Goal: Transaction & Acquisition: Purchase product/service

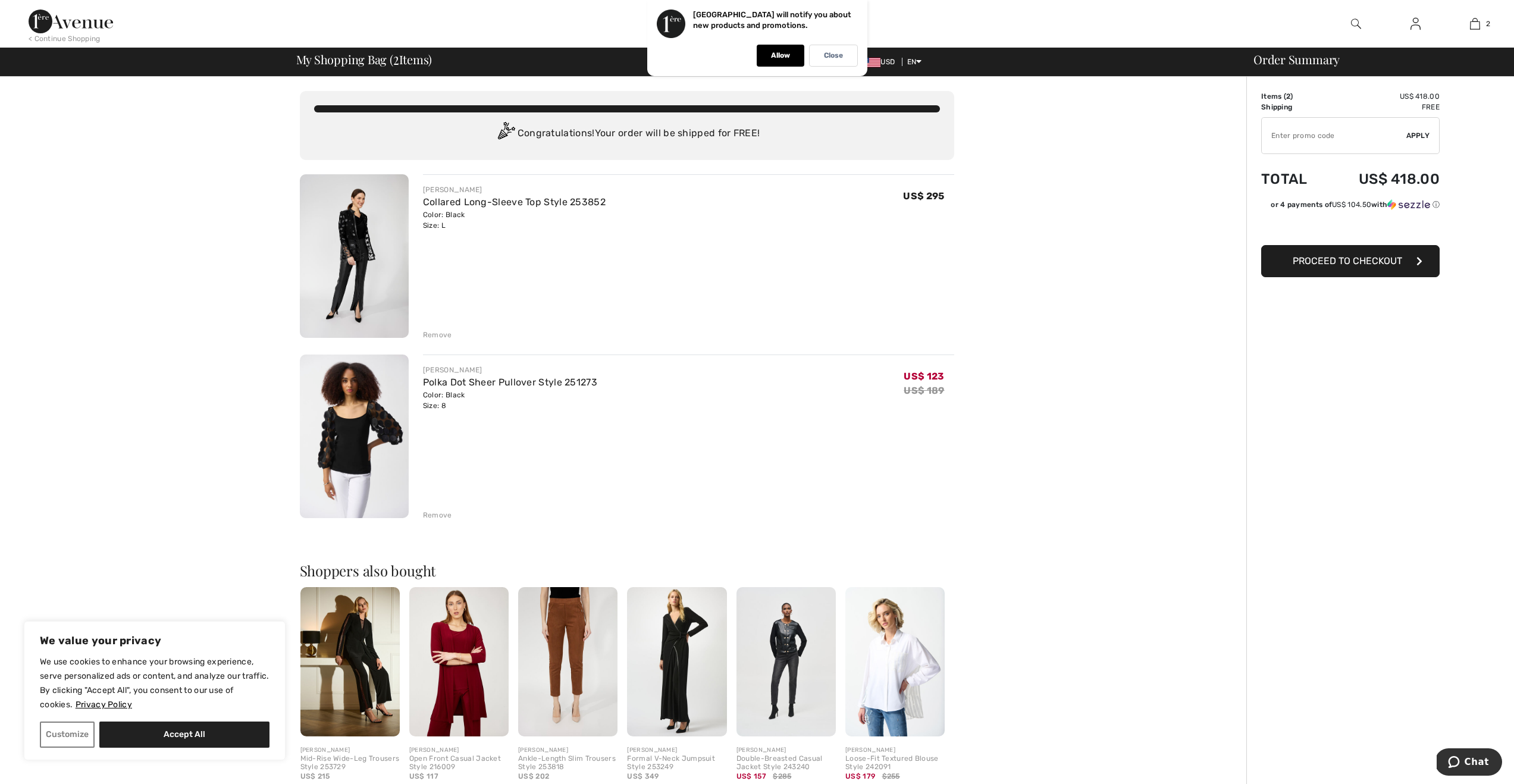
click at [1316, 266] on button "Proceed to Checkout" at bounding box center [1351, 261] width 179 height 32
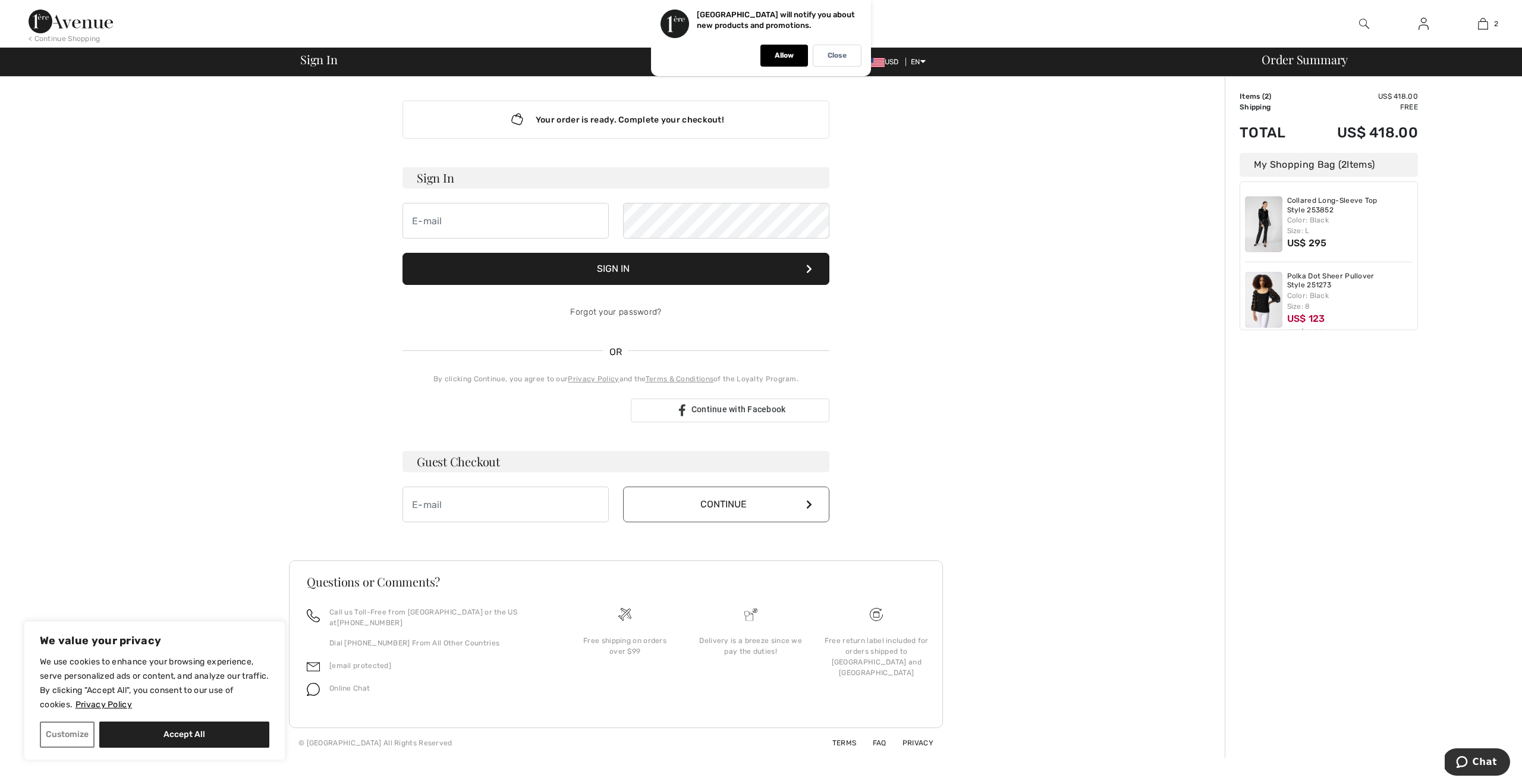
click at [546, 268] on button "Sign In" at bounding box center [616, 269] width 427 height 32
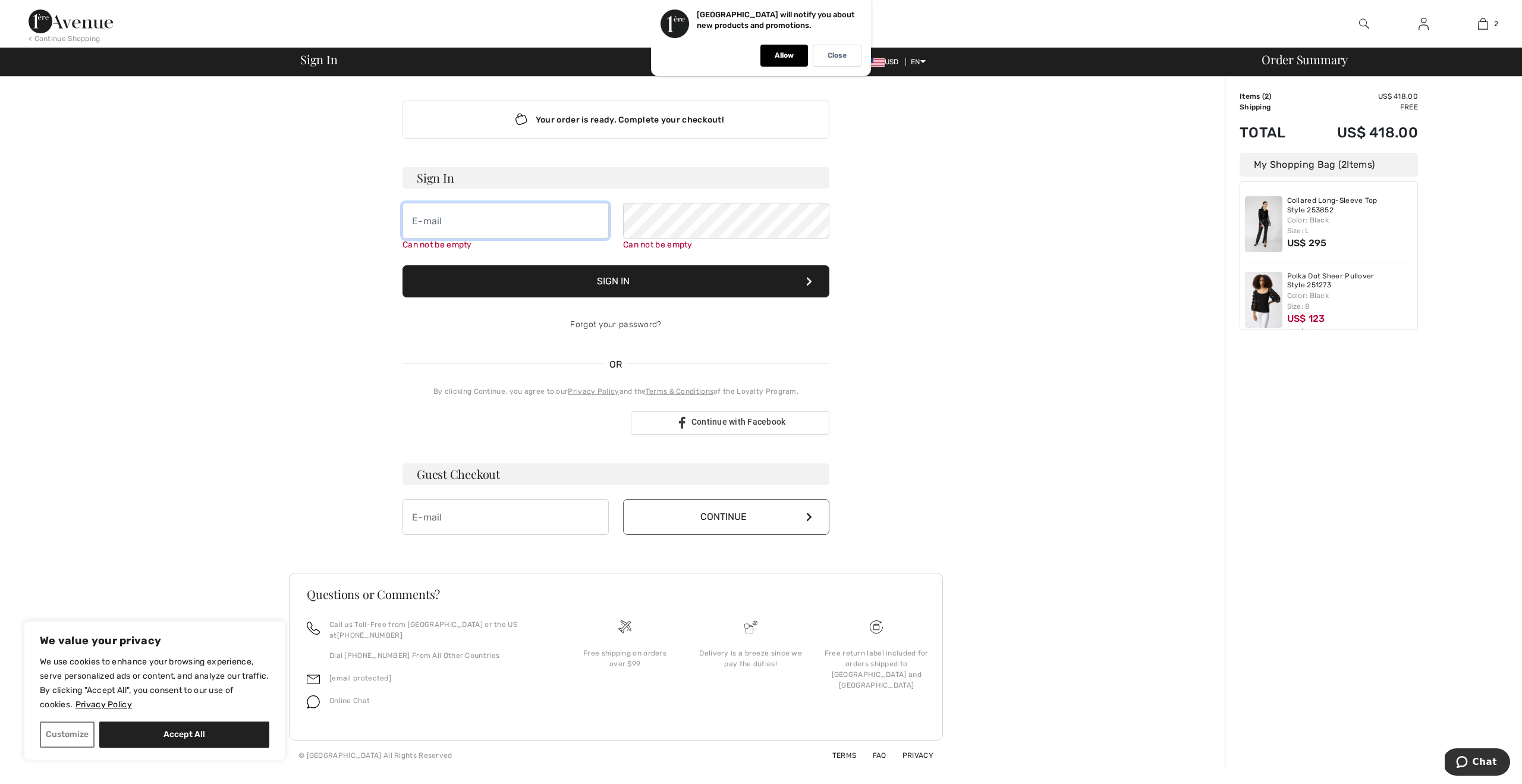
click at [455, 226] on input "email" at bounding box center [505, 220] width 206 height 36
type input "[EMAIL_ADDRESS][PERSON_NAME][DOMAIN_NAME]"
click at [547, 502] on input "email" at bounding box center [505, 516] width 206 height 36
type input "[EMAIL_ADDRESS][PERSON_NAME][DOMAIN_NAME]"
click at [696, 513] on button "Continue" at bounding box center [726, 516] width 206 height 36
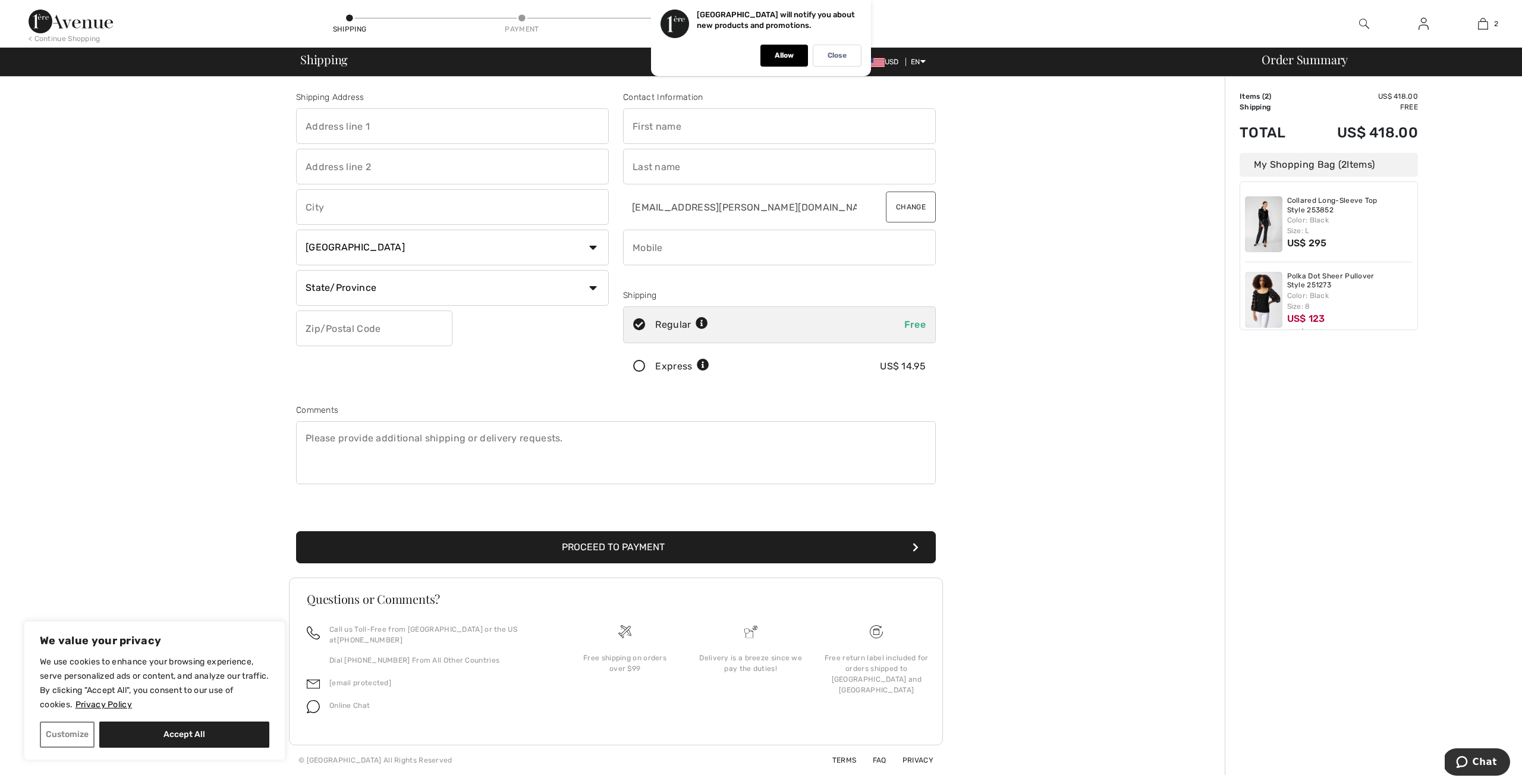
click at [361, 118] on input "text" at bounding box center [453, 126] width 313 height 36
type input "5903 Mount Eagle Drive, #508"
type input "Alexandria"
select select "US"
select select "VA"
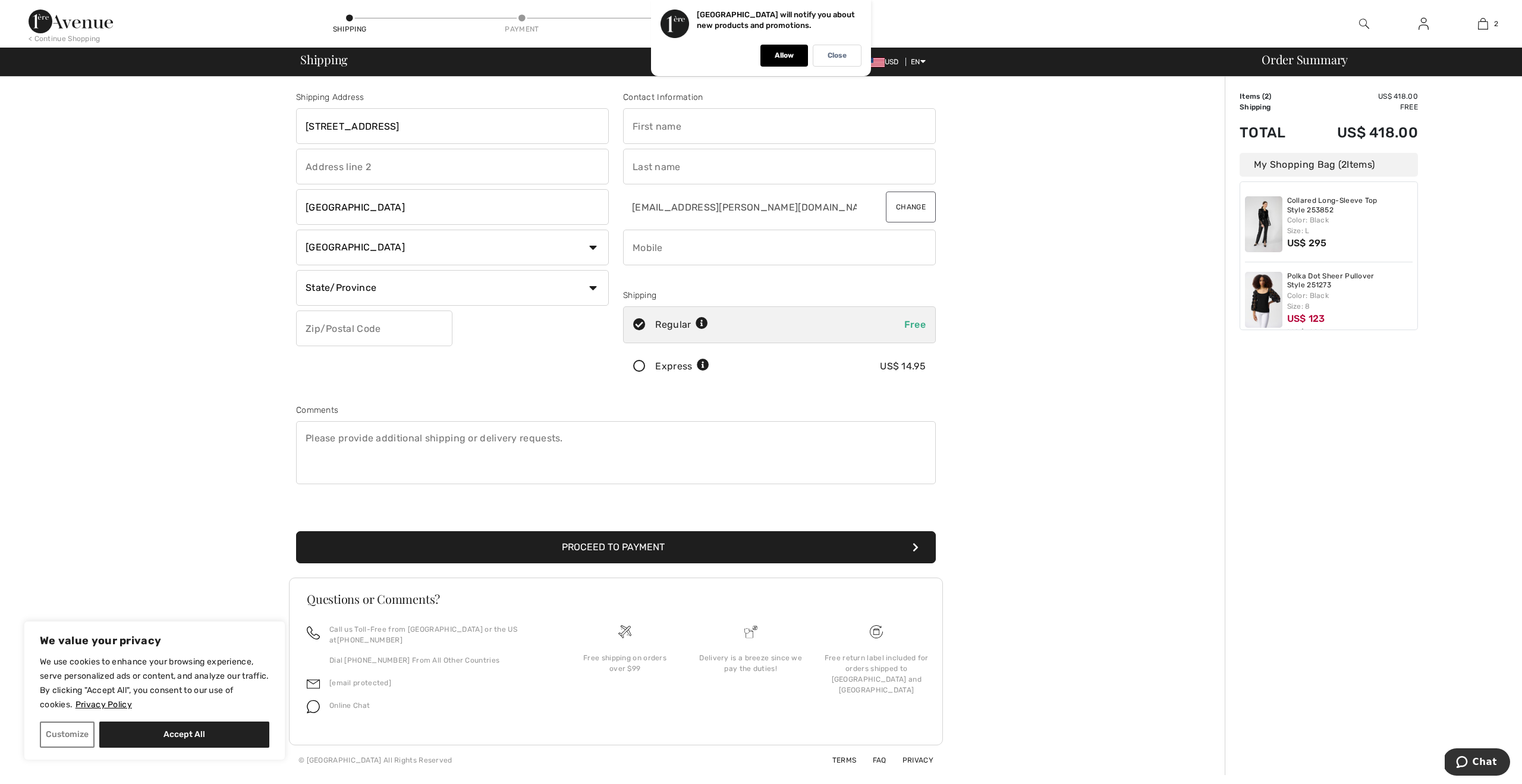
type input "22303"
type input "Joan"
type input "Ledebur"
type input "7033461585"
type input "5903 Mount Eagle Drive"
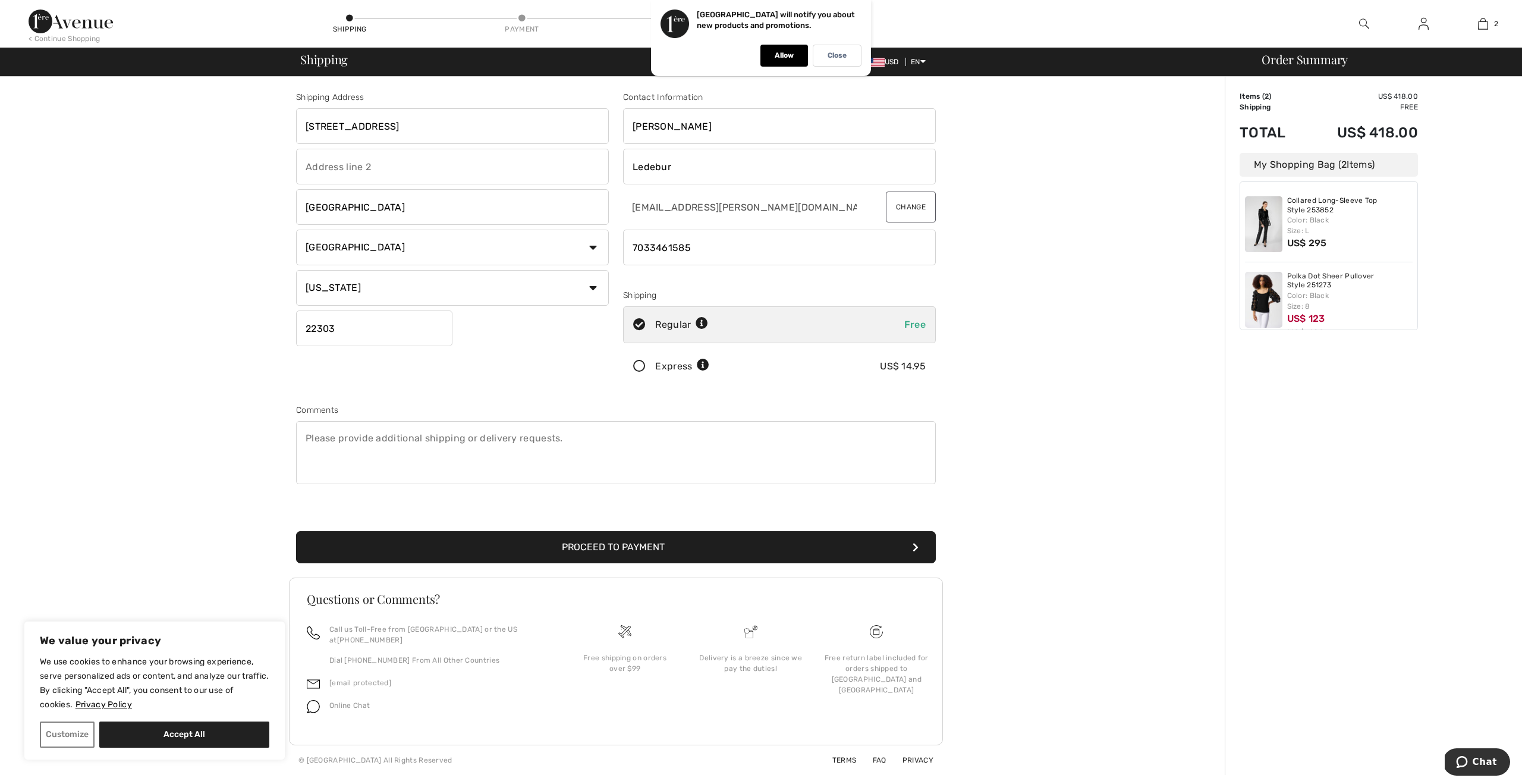
click at [537, 180] on input "text" at bounding box center [453, 166] width 313 height 36
type input "Apt 508"
click at [645, 552] on button "Proceed to Payment" at bounding box center [616, 547] width 640 height 32
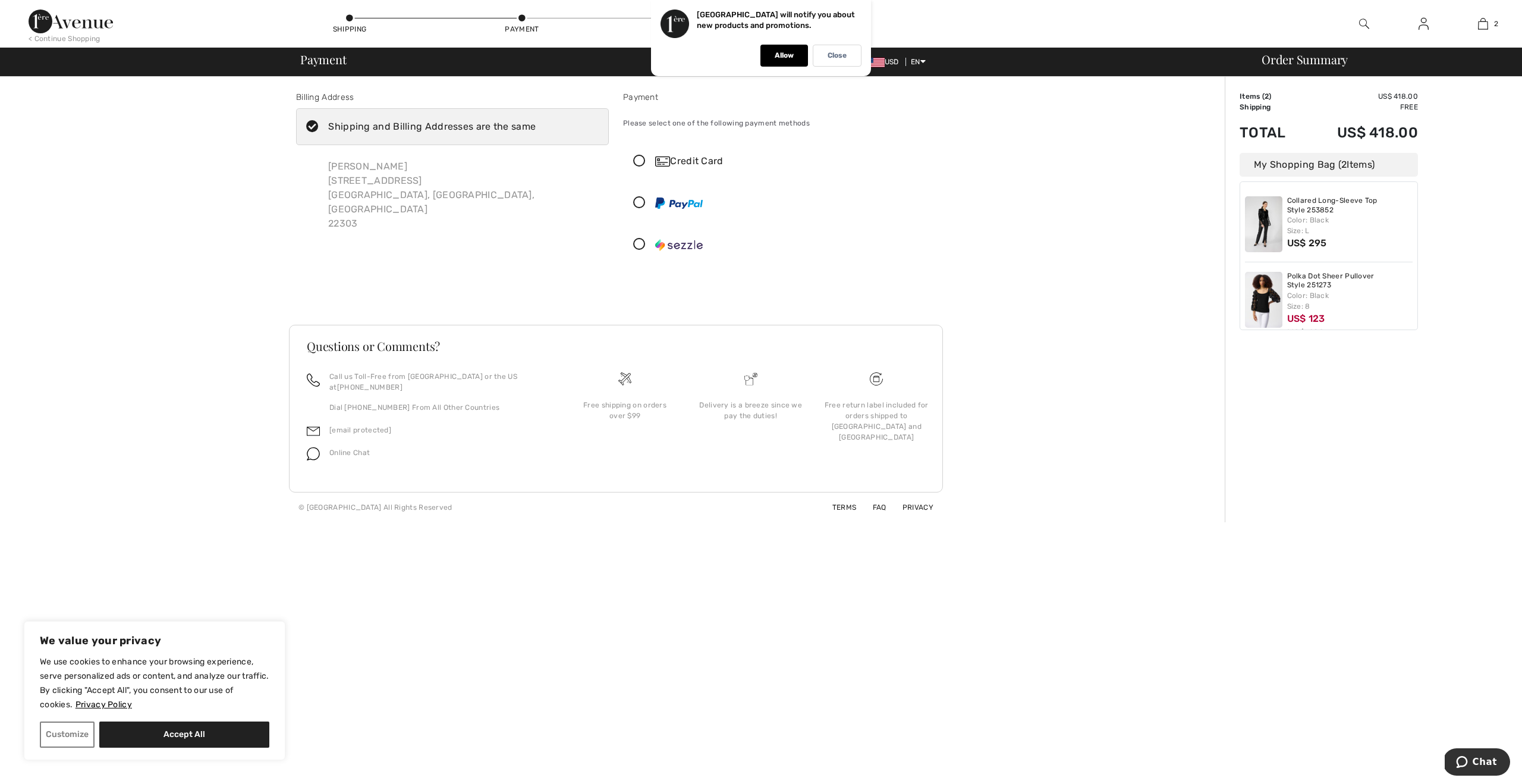
click at [633, 156] on icon at bounding box center [639, 161] width 31 height 12
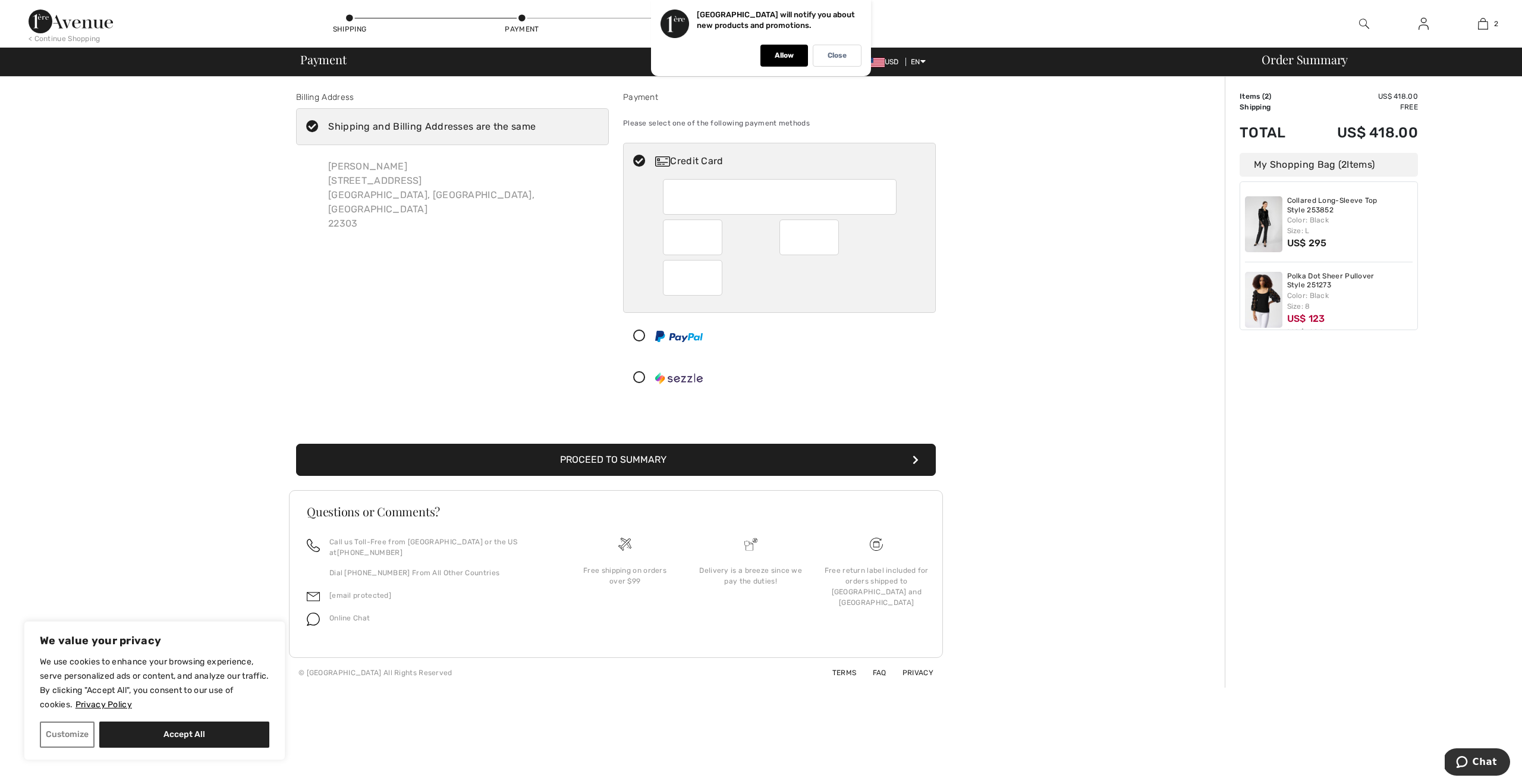
click at [745, 456] on button "Proceed to Summary" at bounding box center [616, 460] width 640 height 32
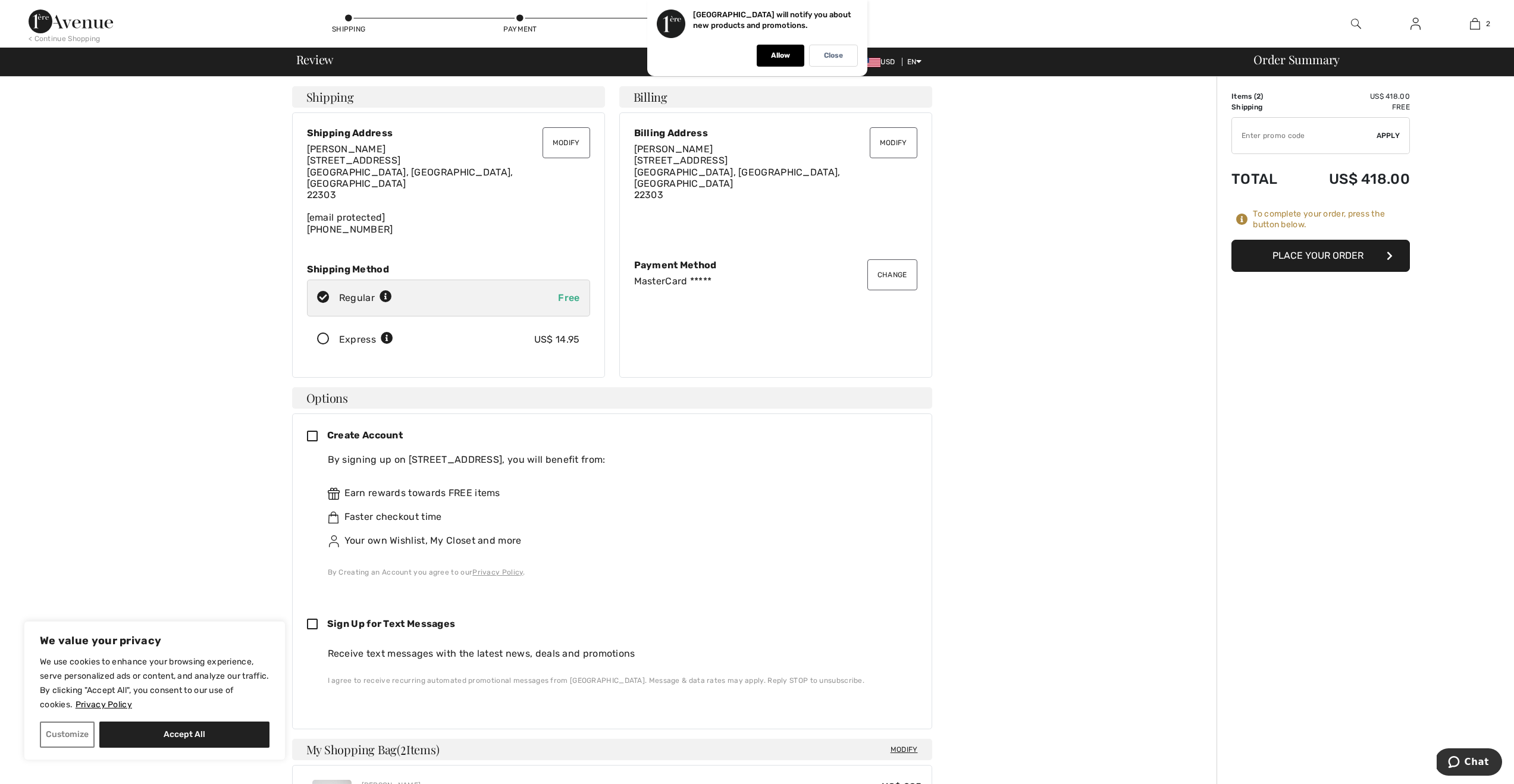
click at [1297, 253] on button "Place Your Order" at bounding box center [1321, 256] width 179 height 32
